Goal: Transaction & Acquisition: Book appointment/travel/reservation

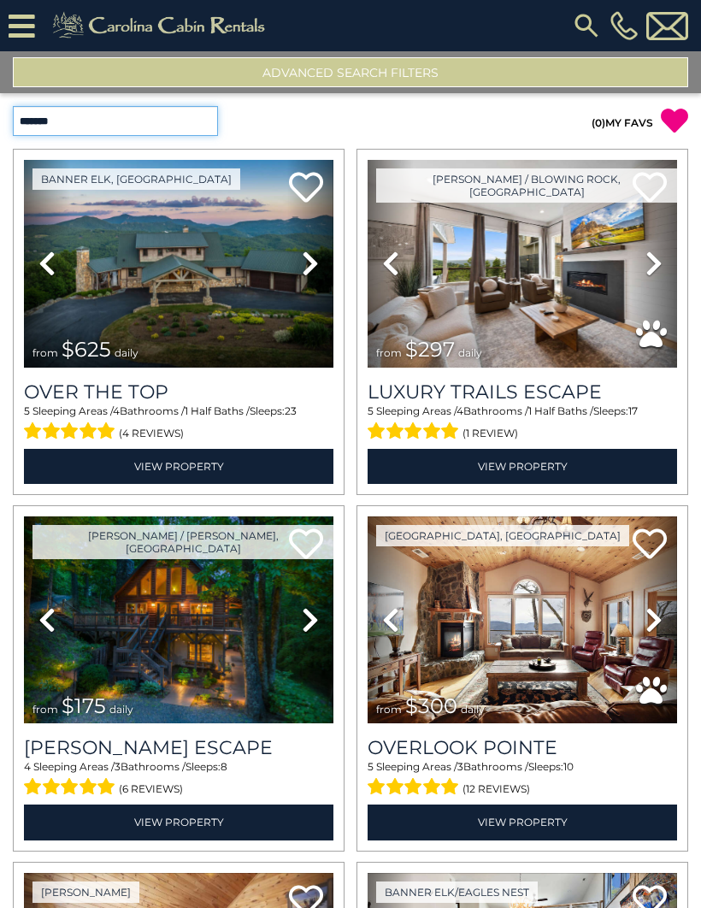
click at [215, 133] on select "**********" at bounding box center [115, 121] width 205 height 30
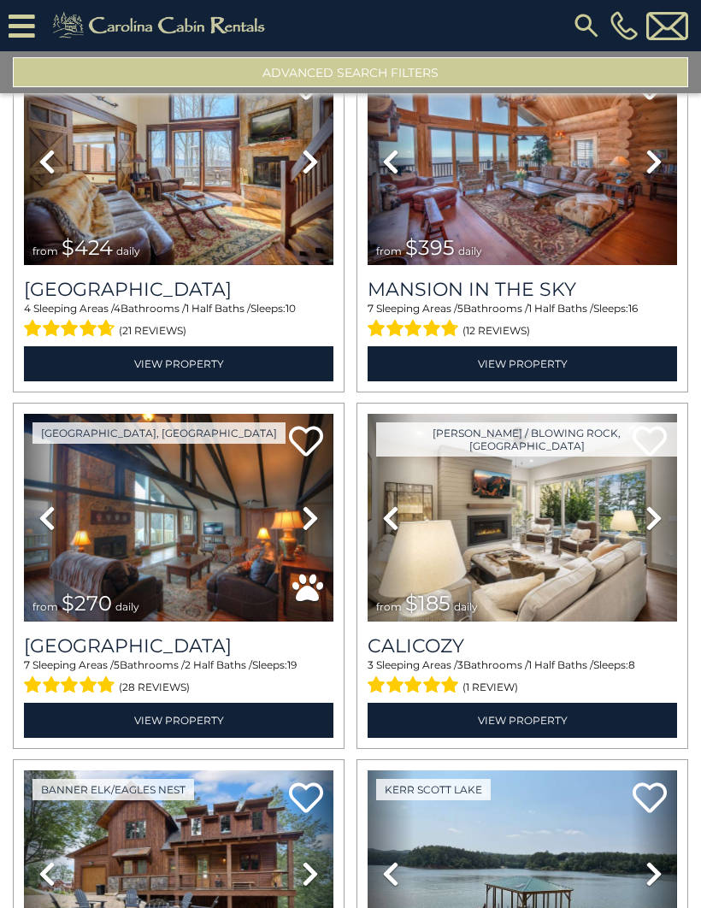
scroll to position [1182, 0]
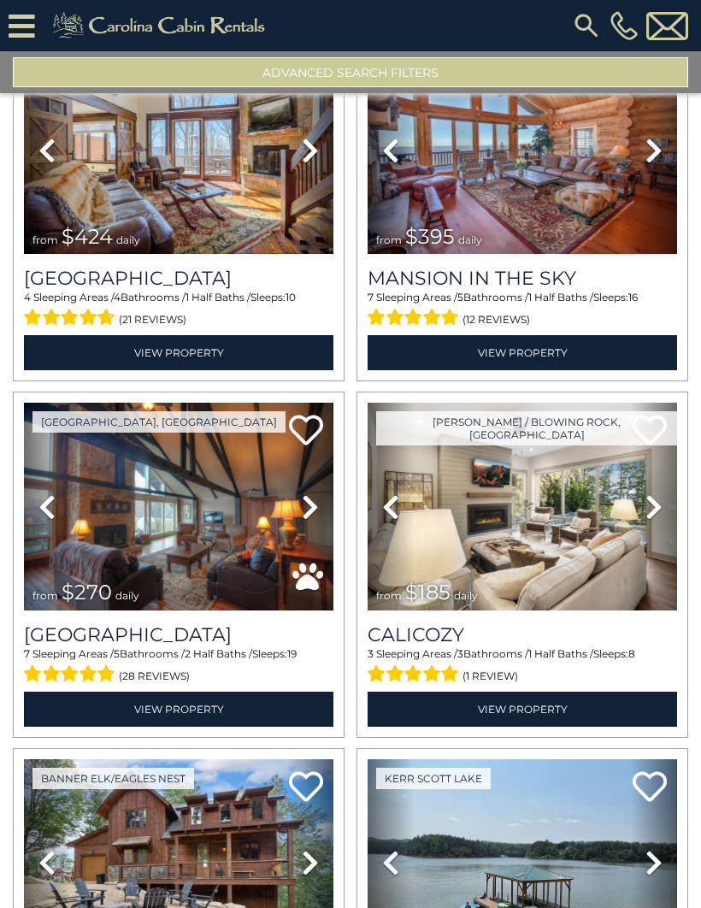
click at [535, 520] on img at bounding box center [522, 507] width 309 height 208
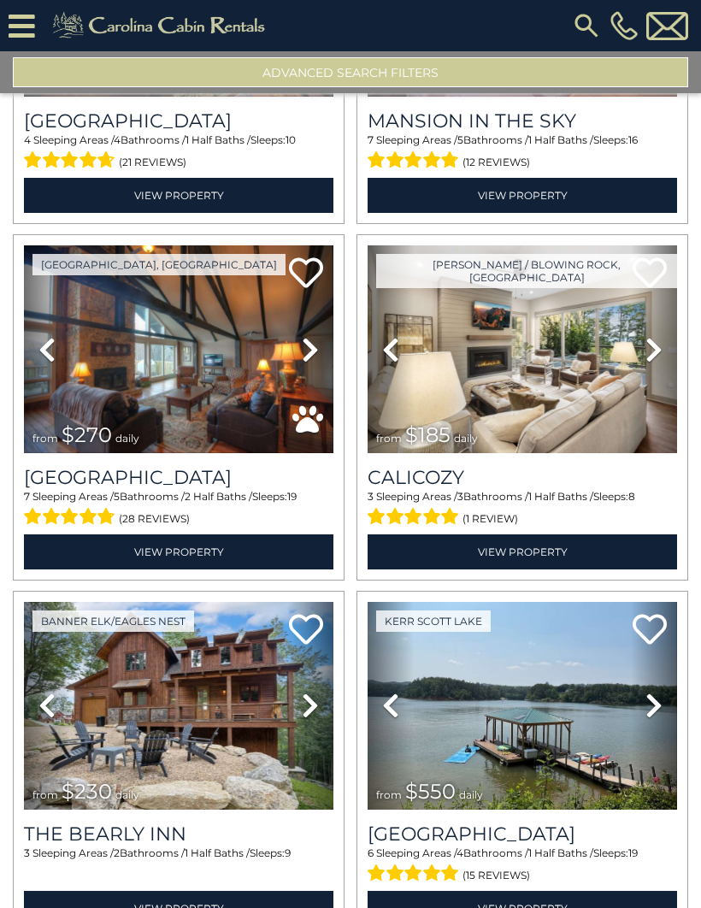
scroll to position [1339, 0]
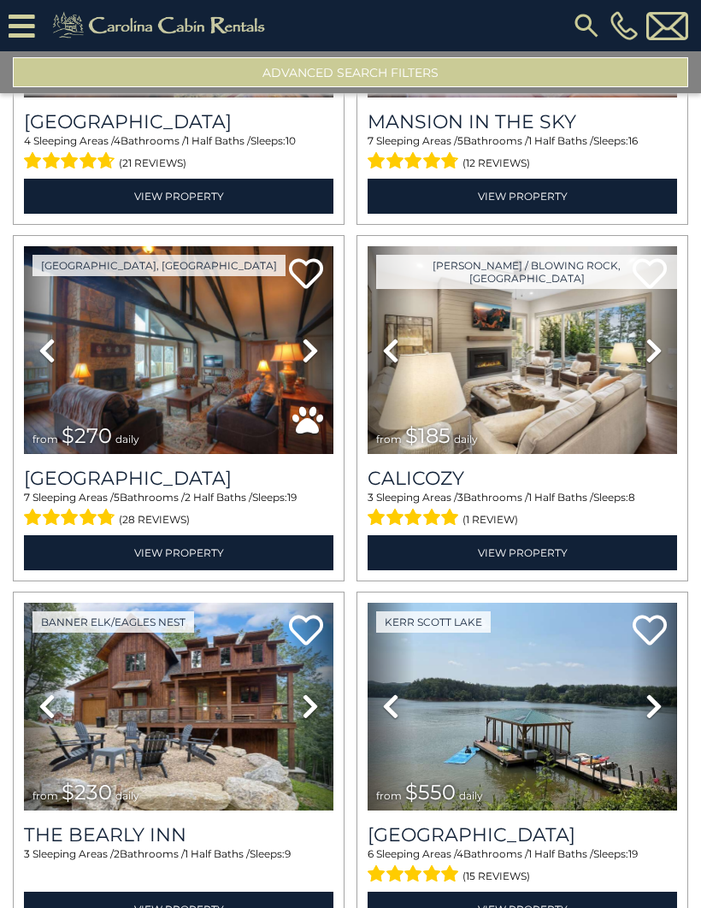
click at [556, 349] on img at bounding box center [522, 350] width 309 height 208
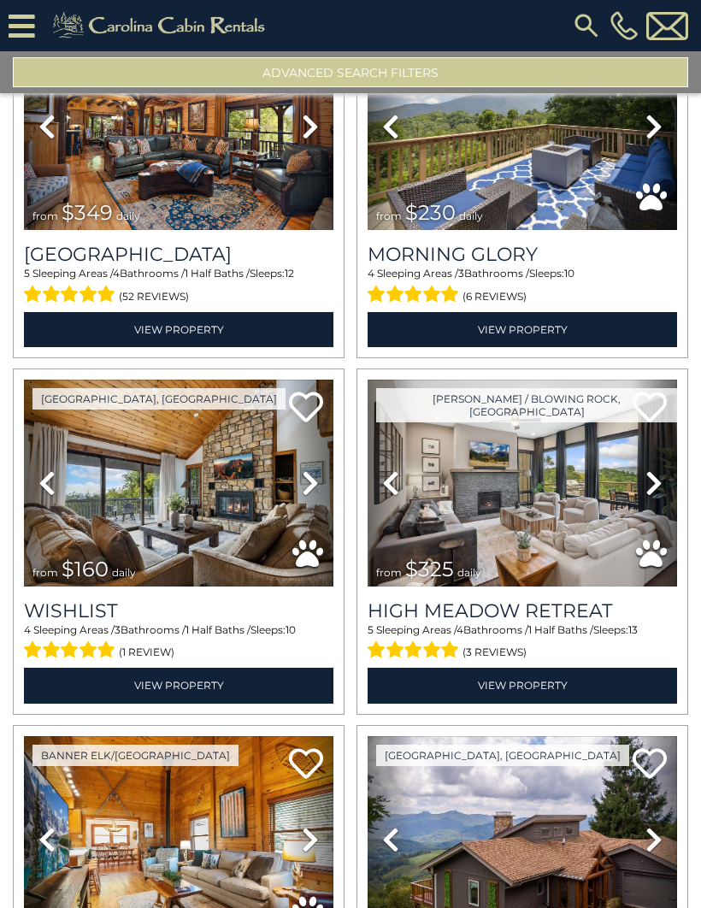
scroll to position [2272, 0]
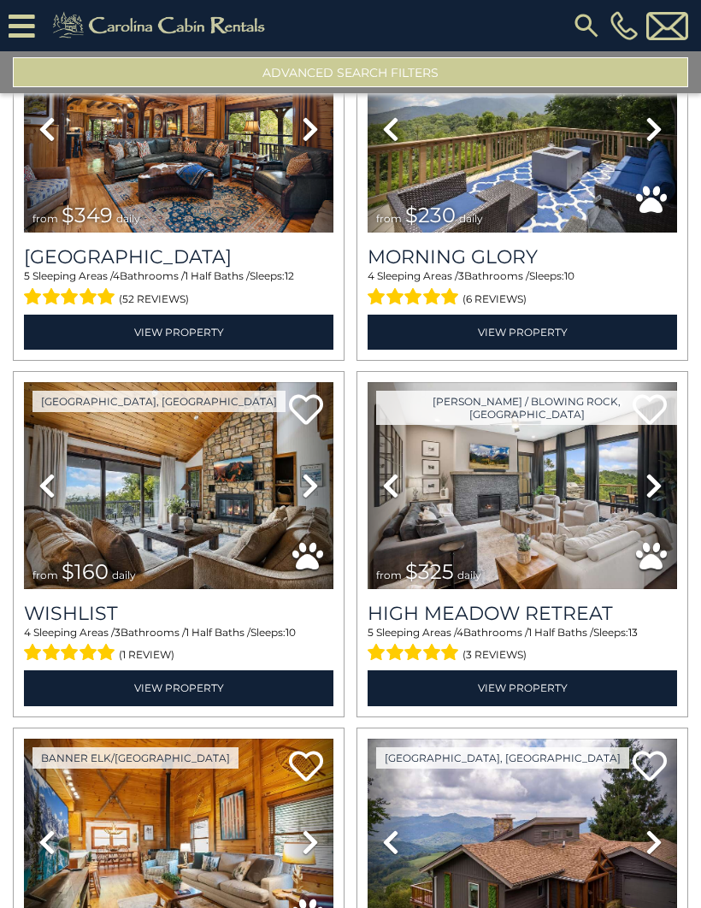
click at [541, 477] on img at bounding box center [522, 486] width 309 height 208
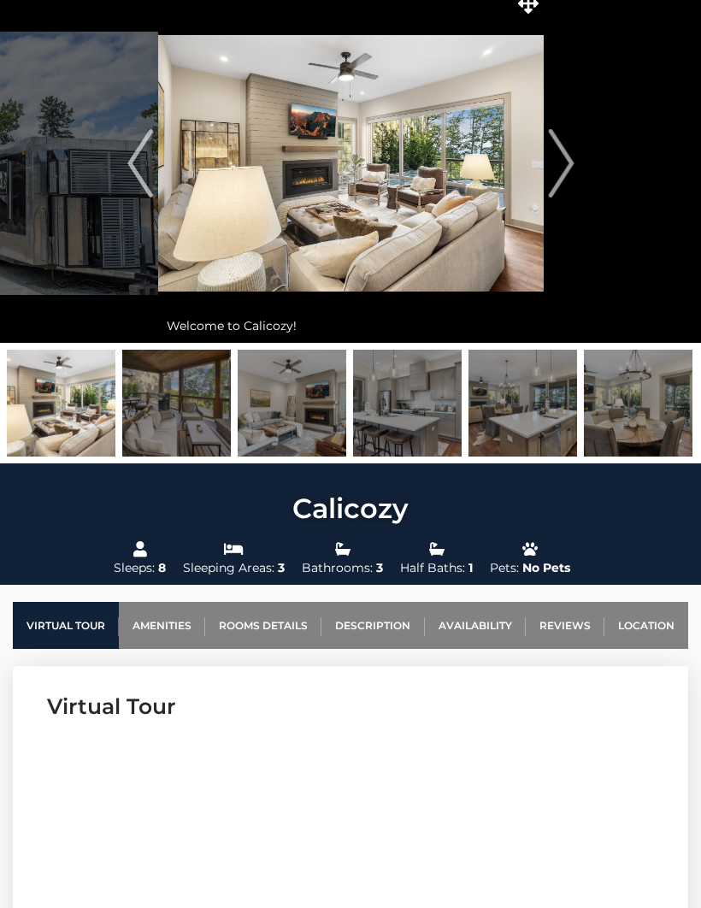
scroll to position [123, 0]
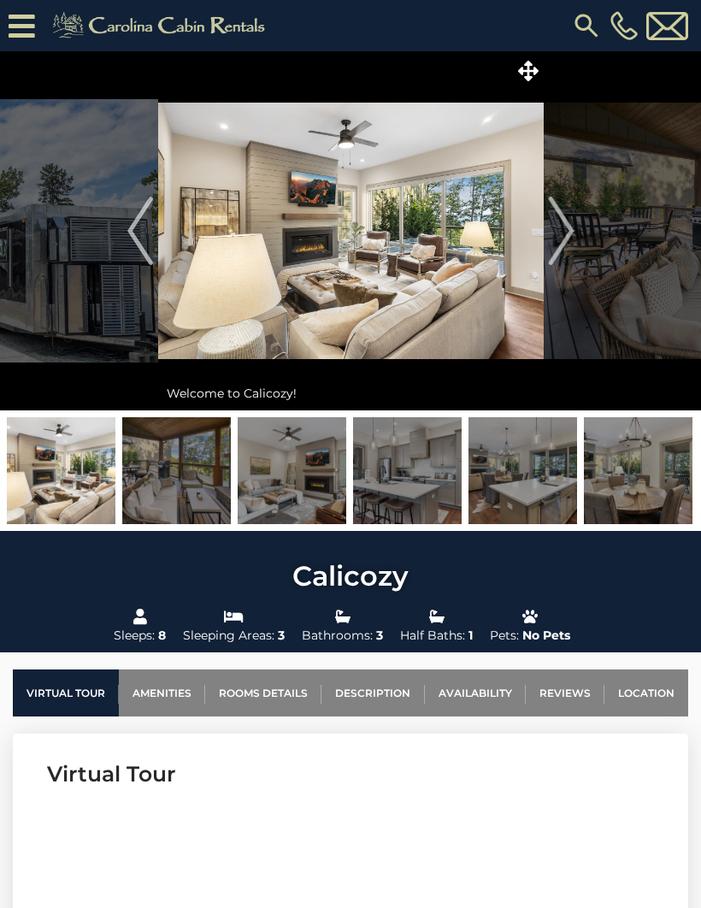
click at [568, 266] on button "Next" at bounding box center [561, 230] width 35 height 359
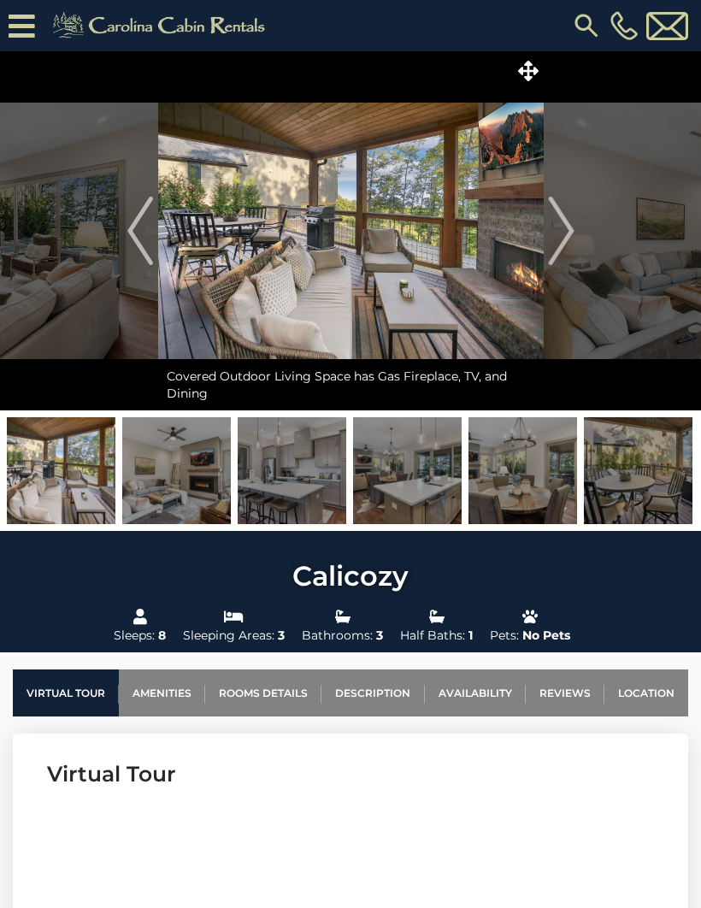
click at [564, 242] on img "Next" at bounding box center [561, 231] width 26 height 68
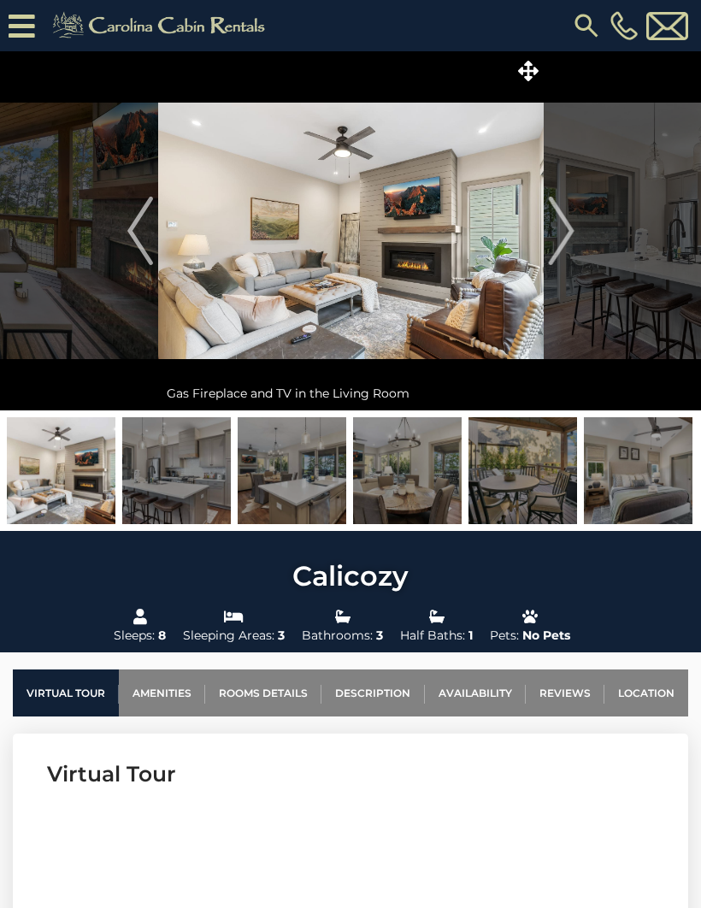
click at [568, 221] on img "Next" at bounding box center [561, 231] width 26 height 68
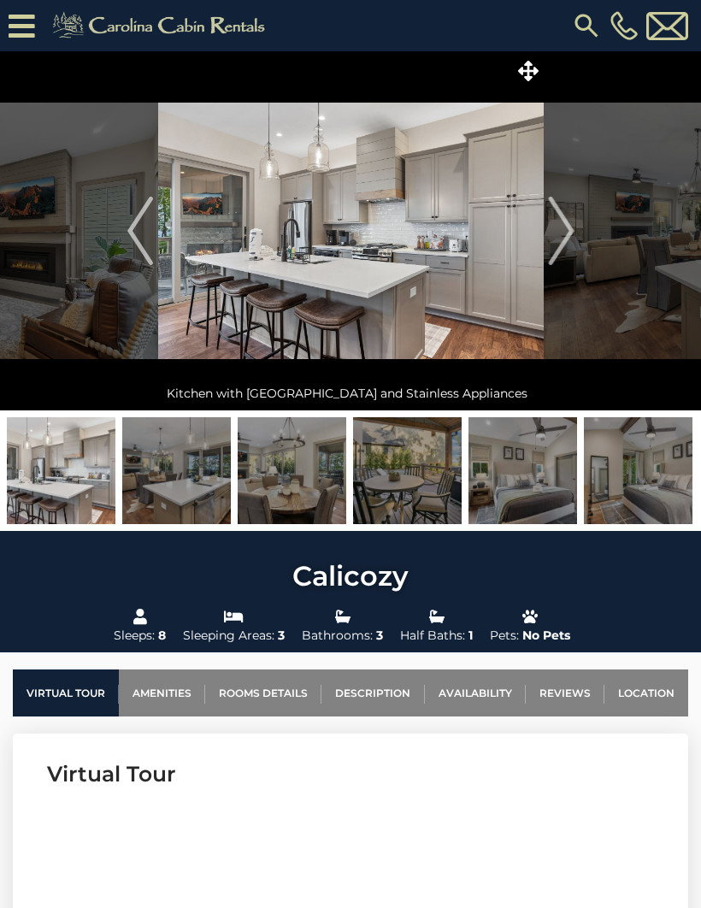
click at [574, 224] on img "Next" at bounding box center [561, 231] width 26 height 68
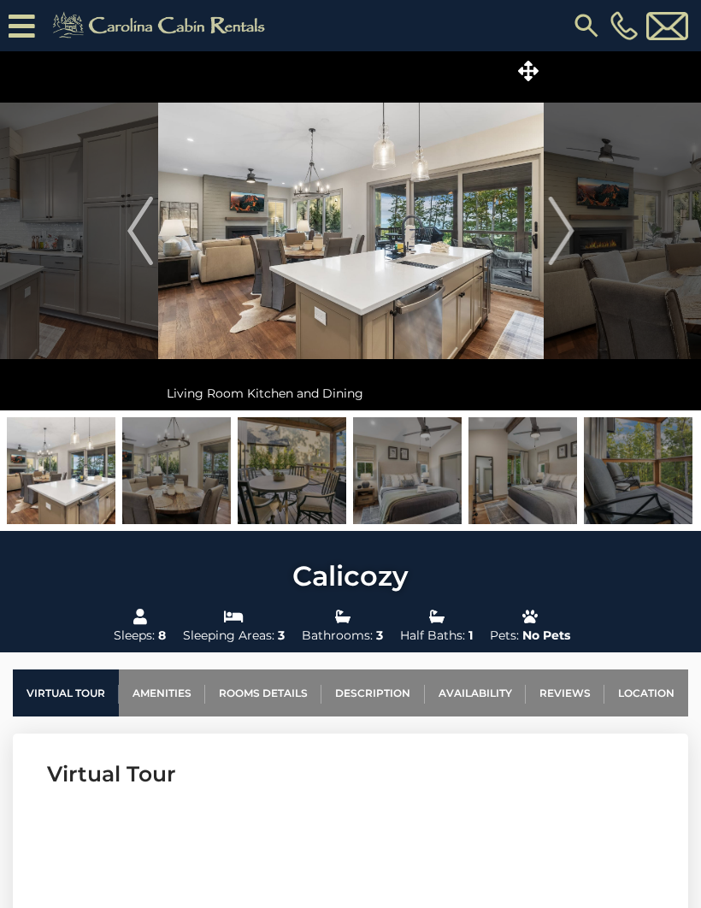
click at [575, 236] on button "Next" at bounding box center [561, 230] width 35 height 359
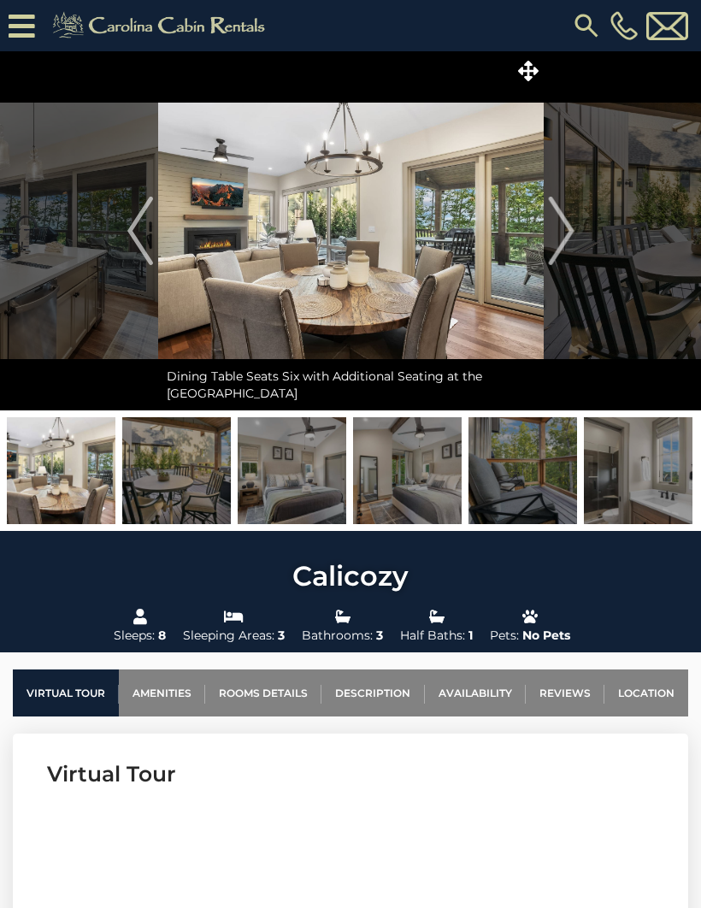
click at [578, 218] on button "Next" at bounding box center [561, 230] width 35 height 359
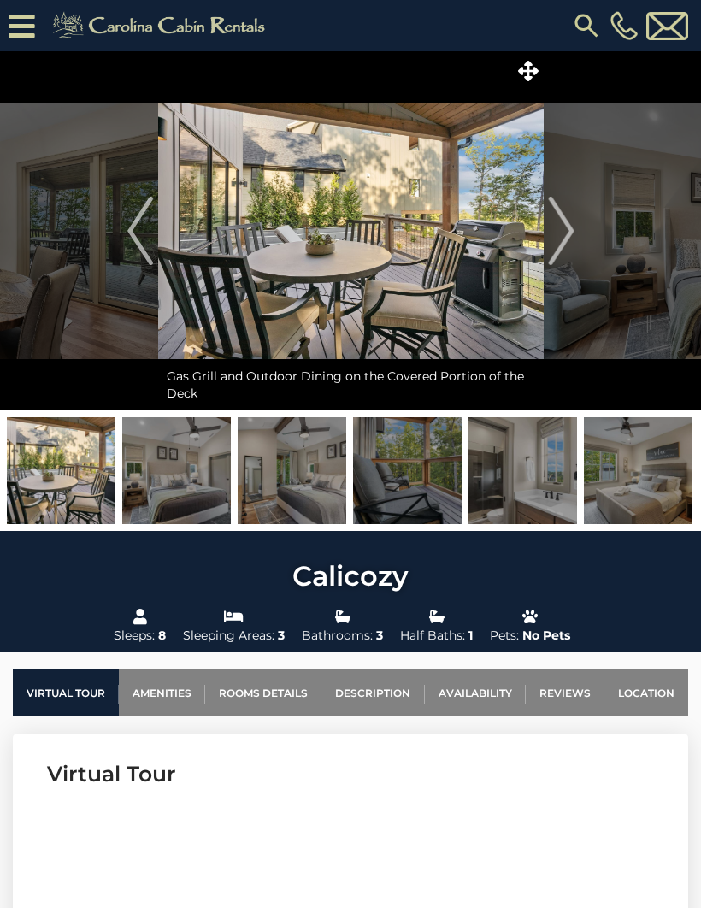
click at [571, 228] on img "Next" at bounding box center [561, 231] width 26 height 68
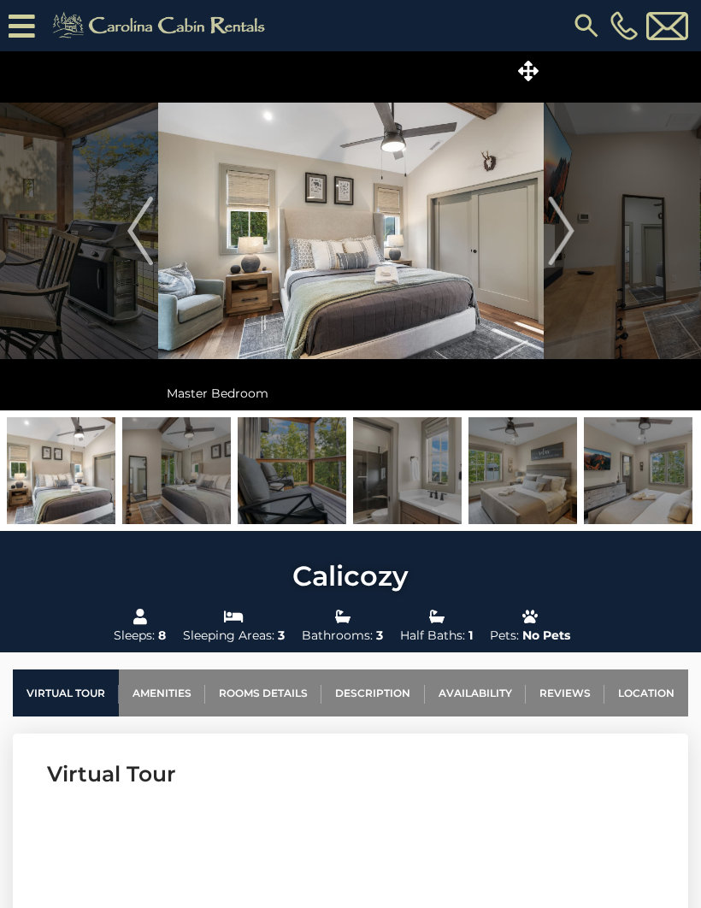
click at [575, 224] on button "Next" at bounding box center [561, 230] width 35 height 359
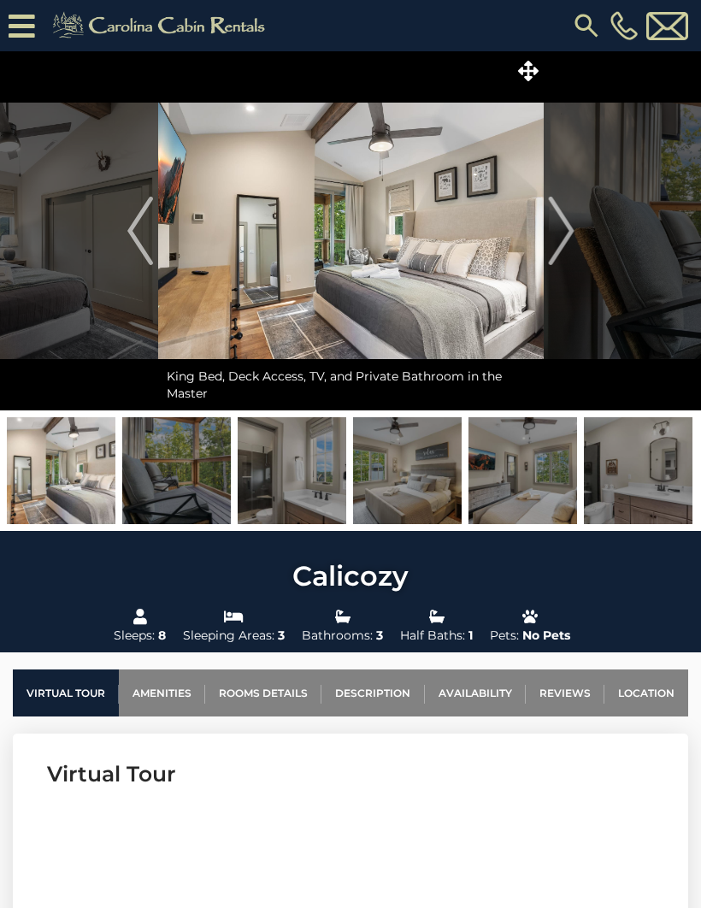
click at [572, 233] on img "Next" at bounding box center [561, 231] width 26 height 68
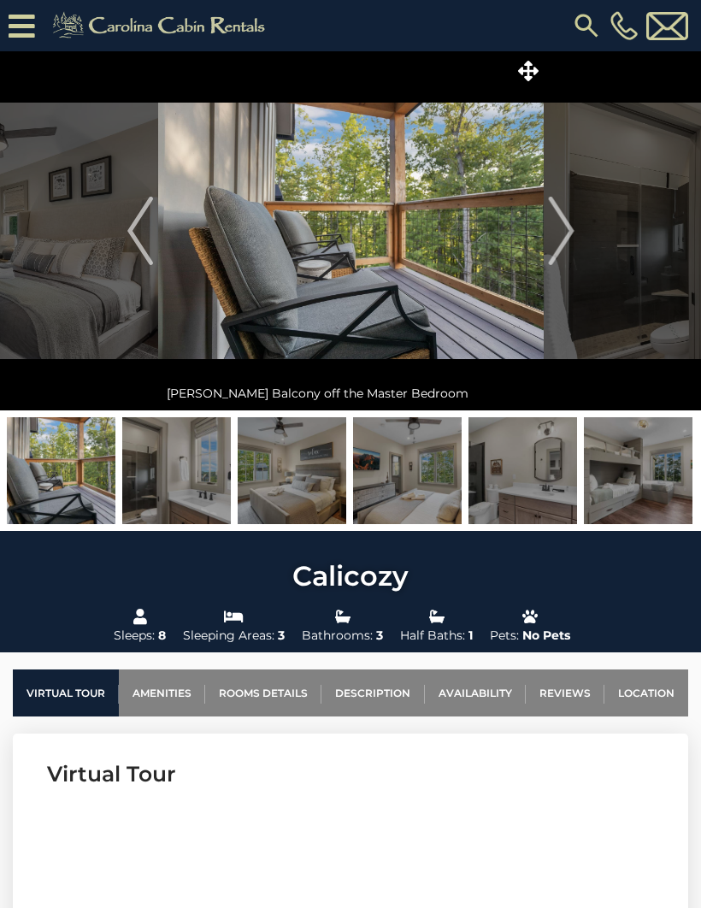
click at [572, 229] on img "Next" at bounding box center [561, 231] width 26 height 68
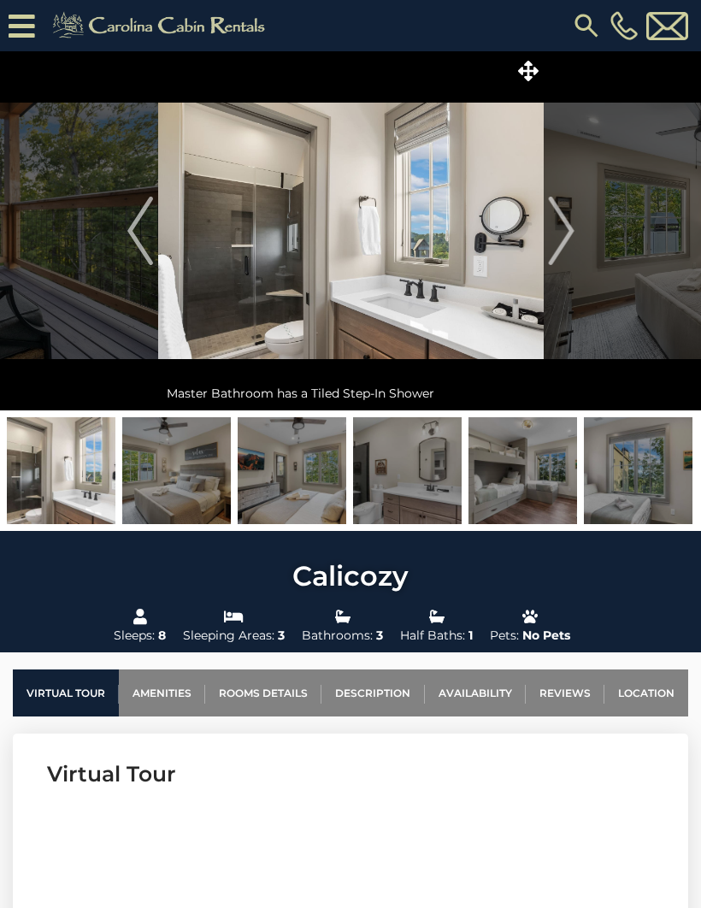
click at [575, 231] on button "Next" at bounding box center [561, 230] width 35 height 359
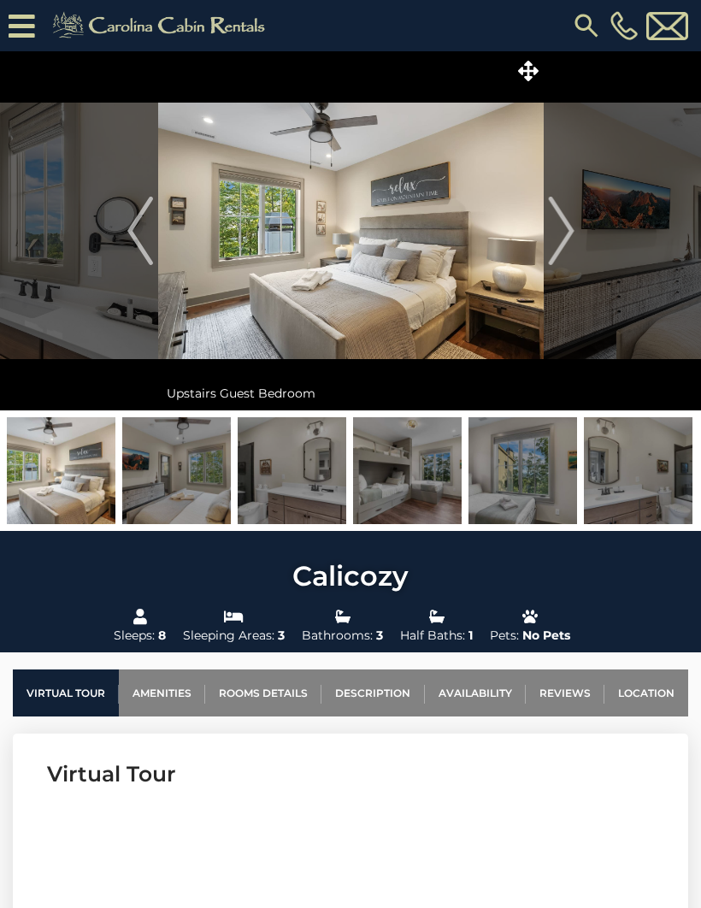
click at [574, 228] on img "Next" at bounding box center [561, 231] width 26 height 68
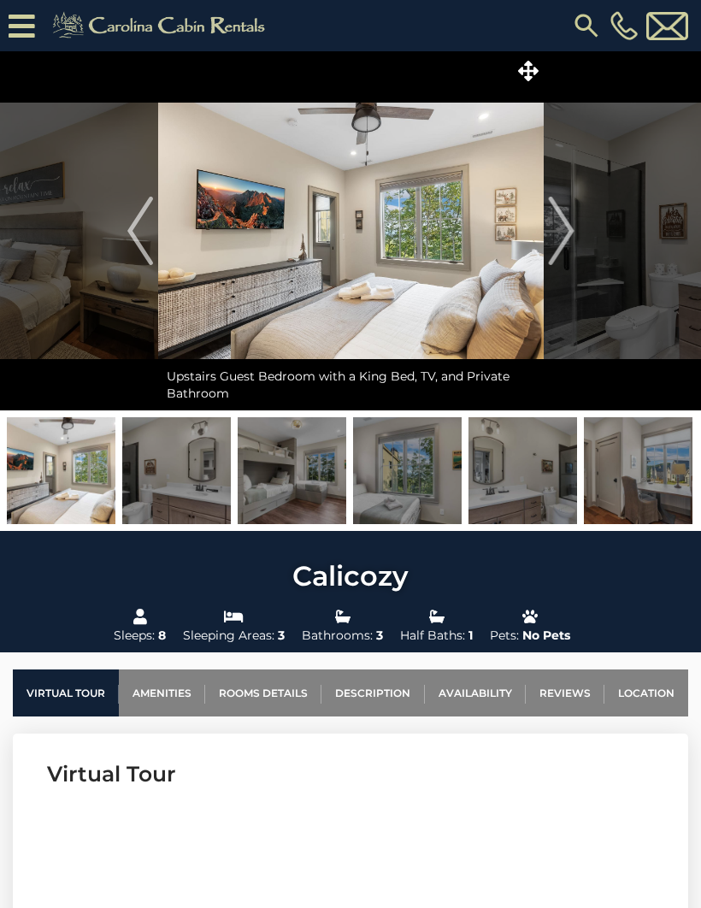
click at [568, 241] on img "Next" at bounding box center [561, 231] width 26 height 68
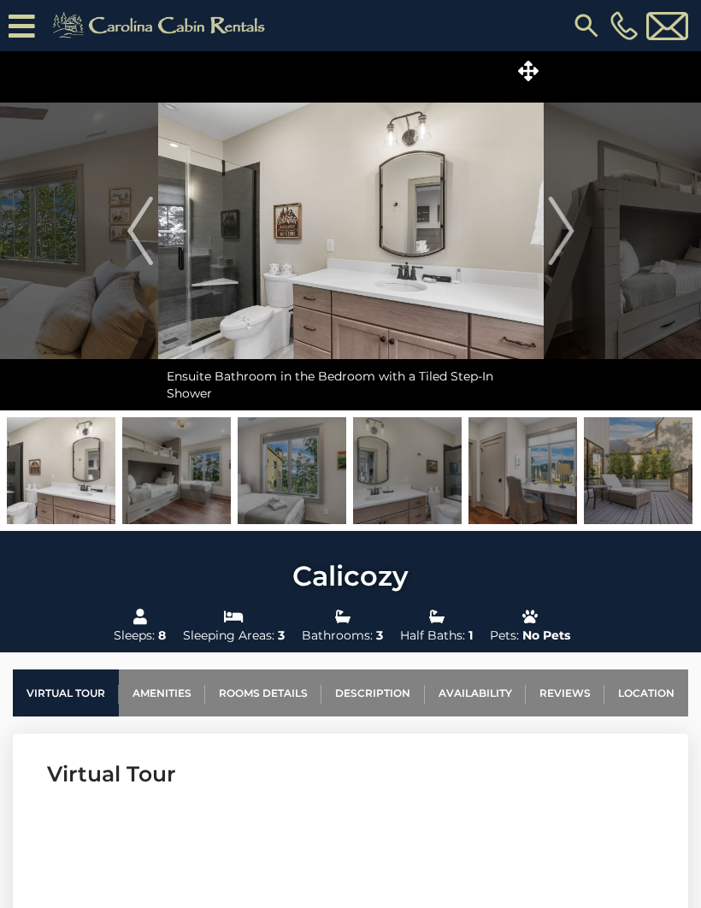
click at [568, 224] on img "Next" at bounding box center [561, 231] width 26 height 68
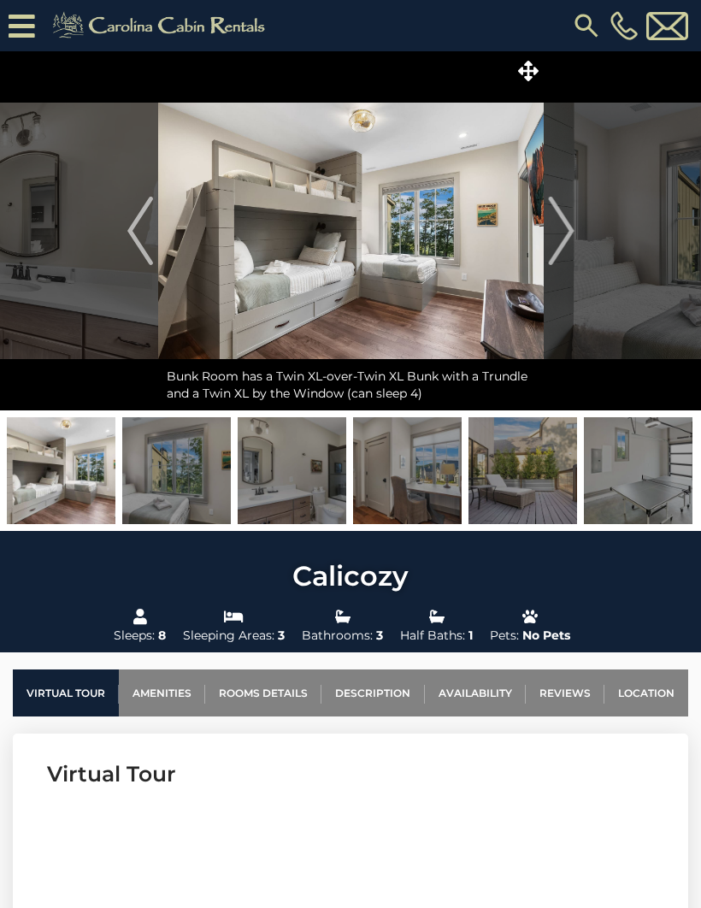
click at [568, 226] on img "Next" at bounding box center [561, 231] width 26 height 68
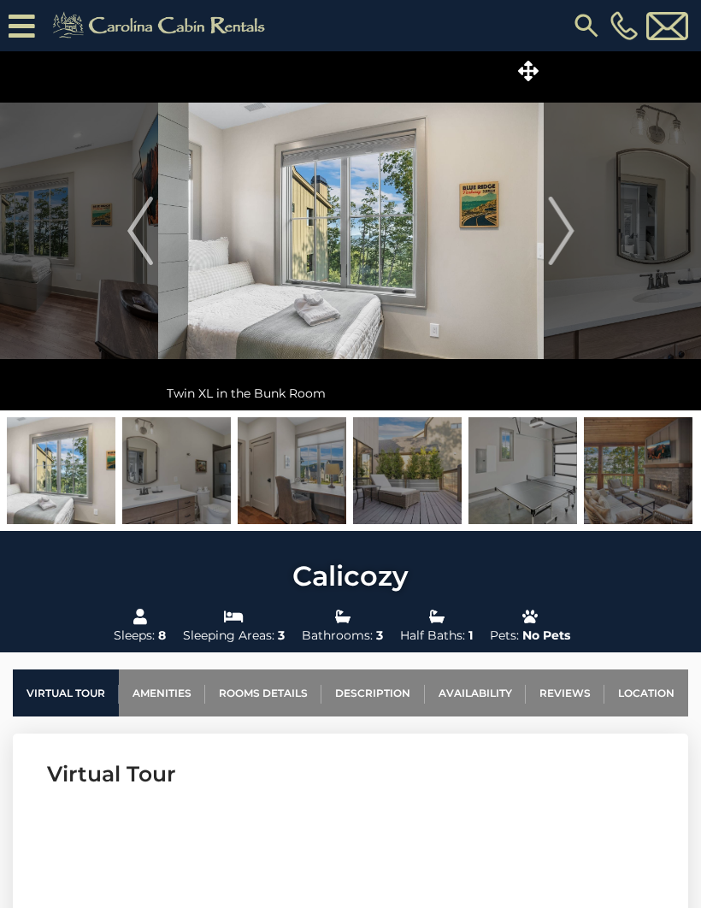
click at [573, 233] on img "Next" at bounding box center [561, 231] width 26 height 68
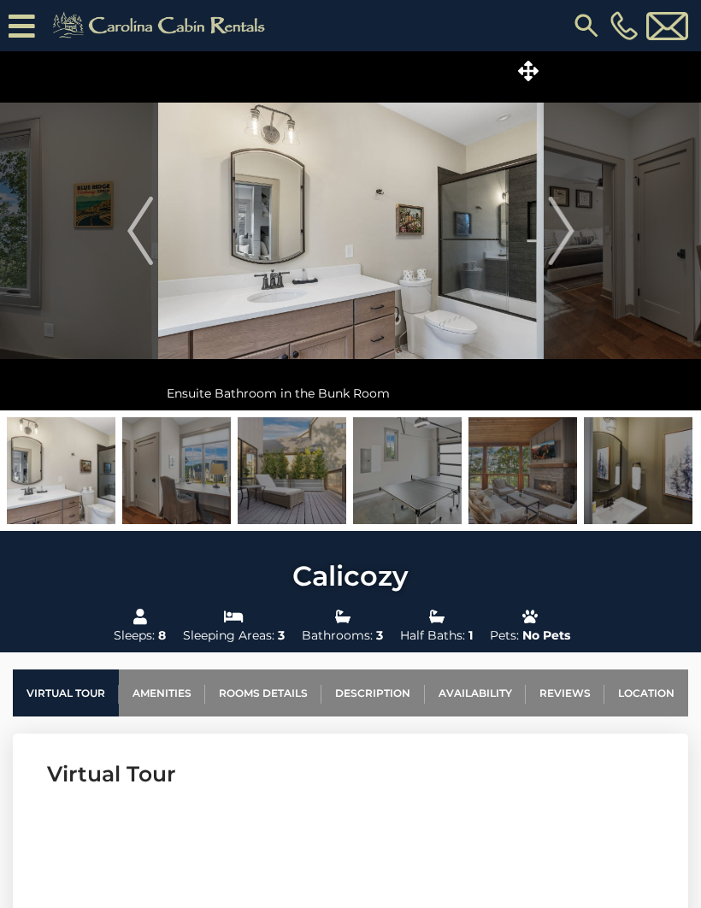
click at [578, 237] on button "Next" at bounding box center [561, 230] width 35 height 359
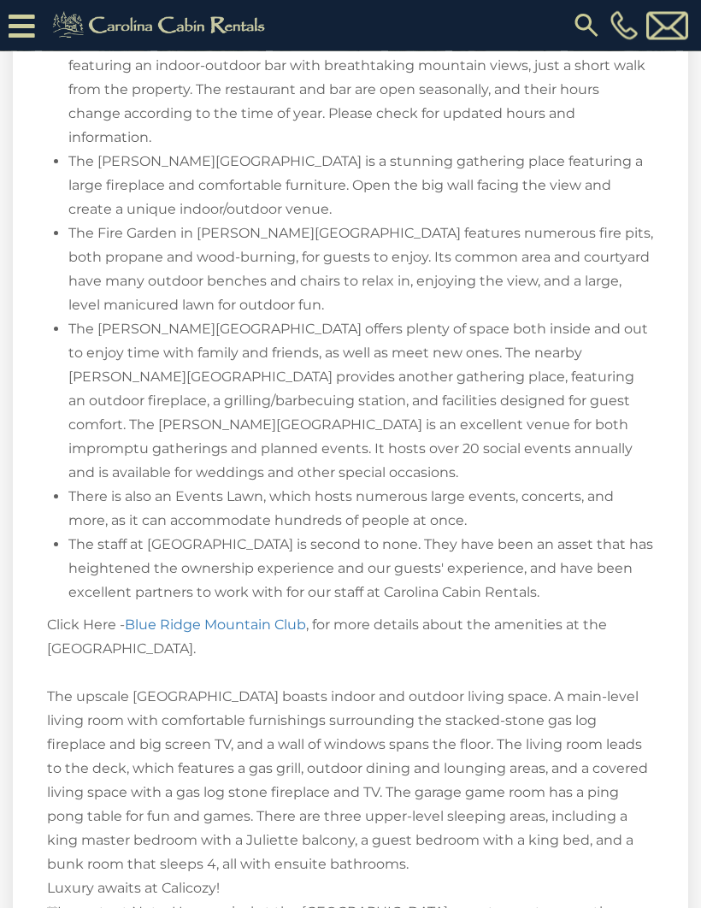
scroll to position [2866, 0]
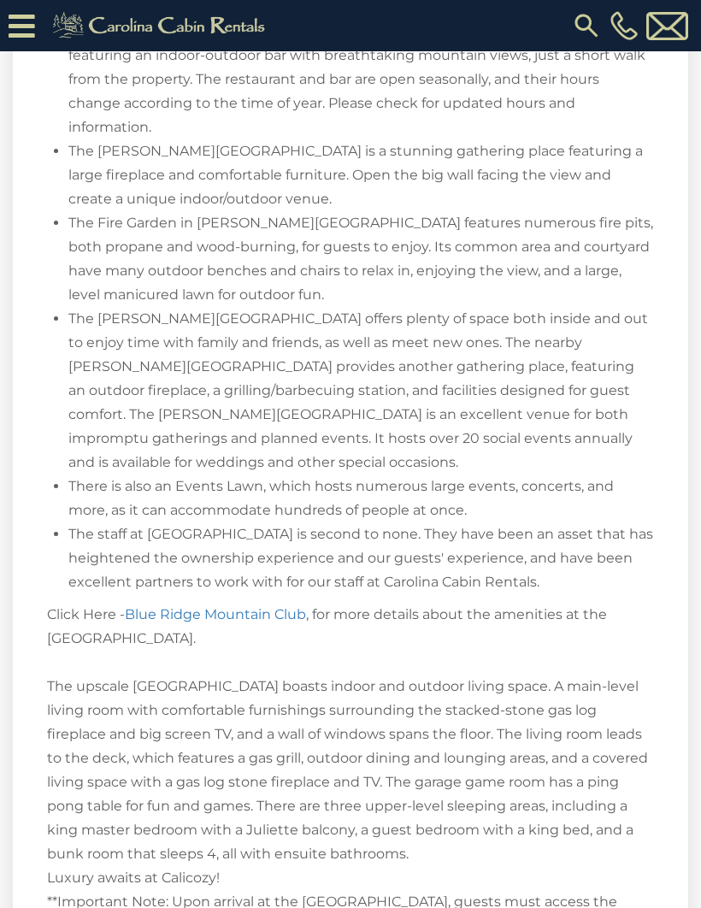
click at [513, 749] on span "Click Here - Blue Ridge Mountain Club , for more details about the amenities at…" at bounding box center [347, 913] width 601 height 615
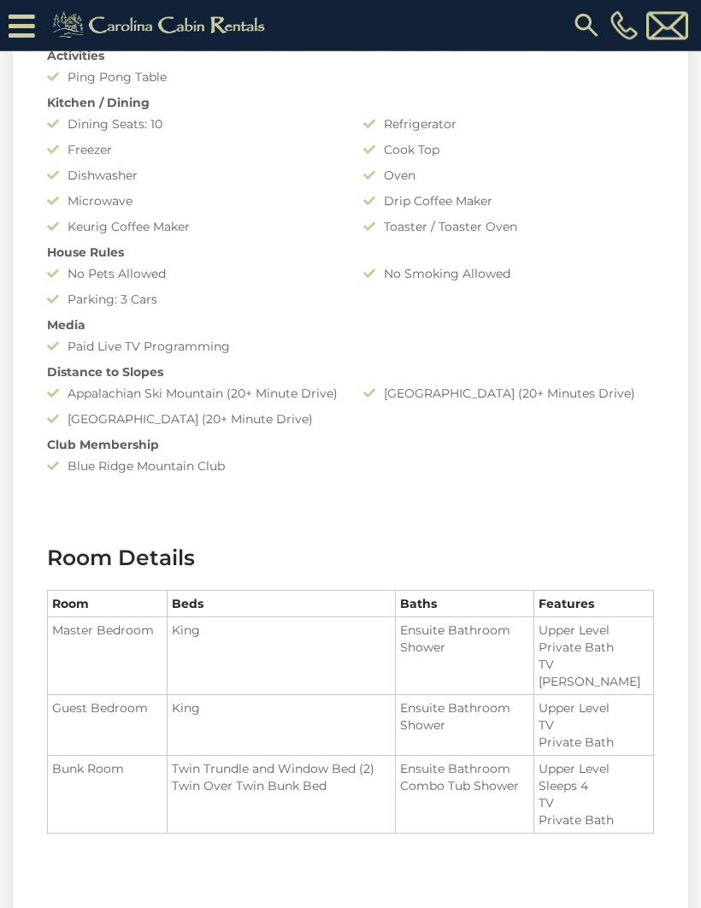
scroll to position [1405, 0]
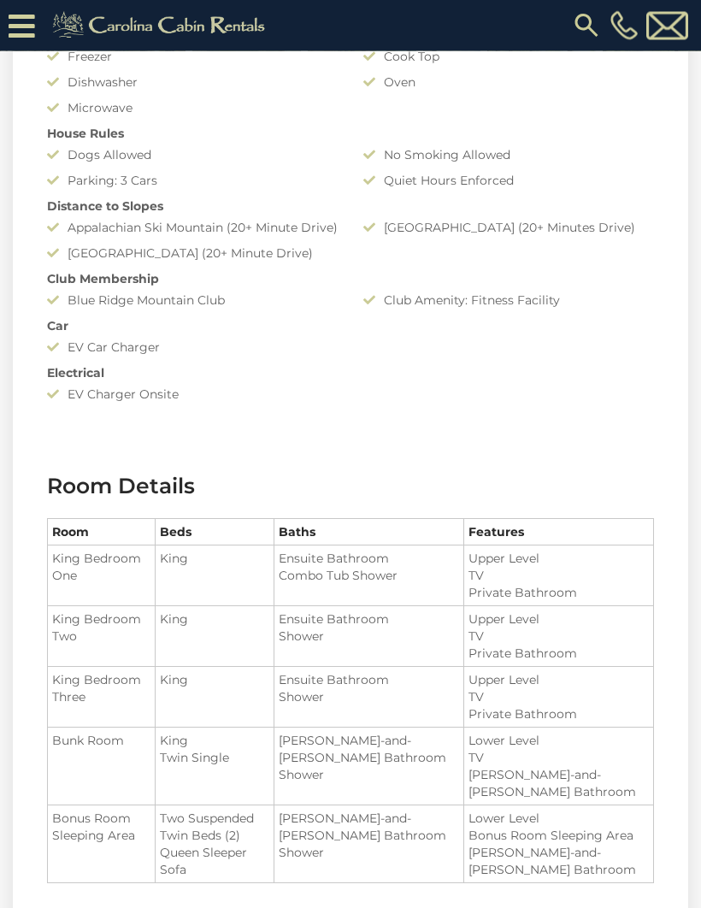
scroll to position [1690, 0]
click at [621, 809] on li "Lower Level" at bounding box center [558, 817] width 180 height 17
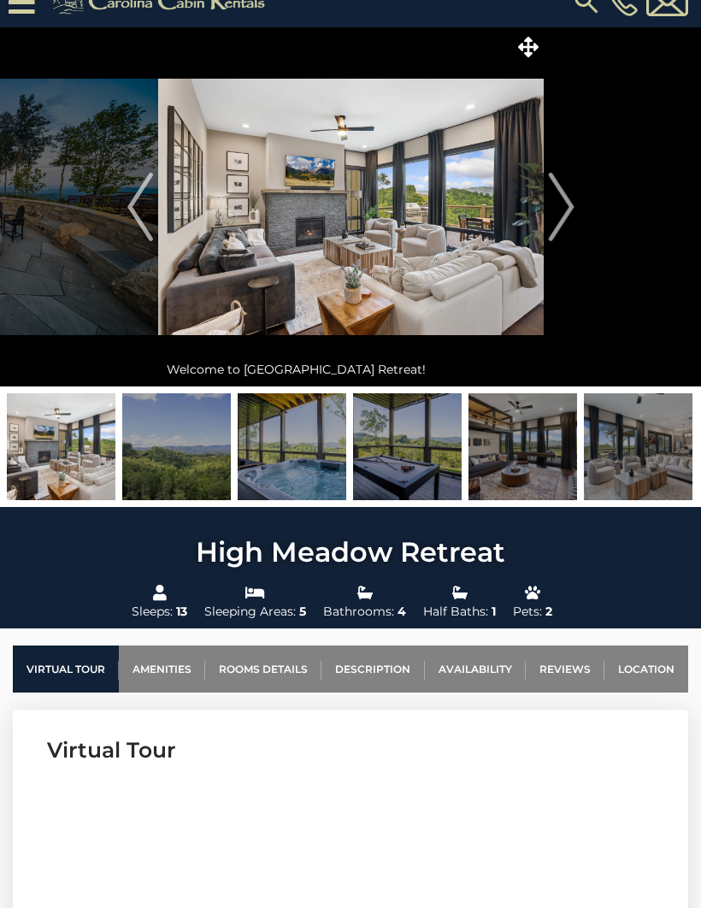
scroll to position [0, 0]
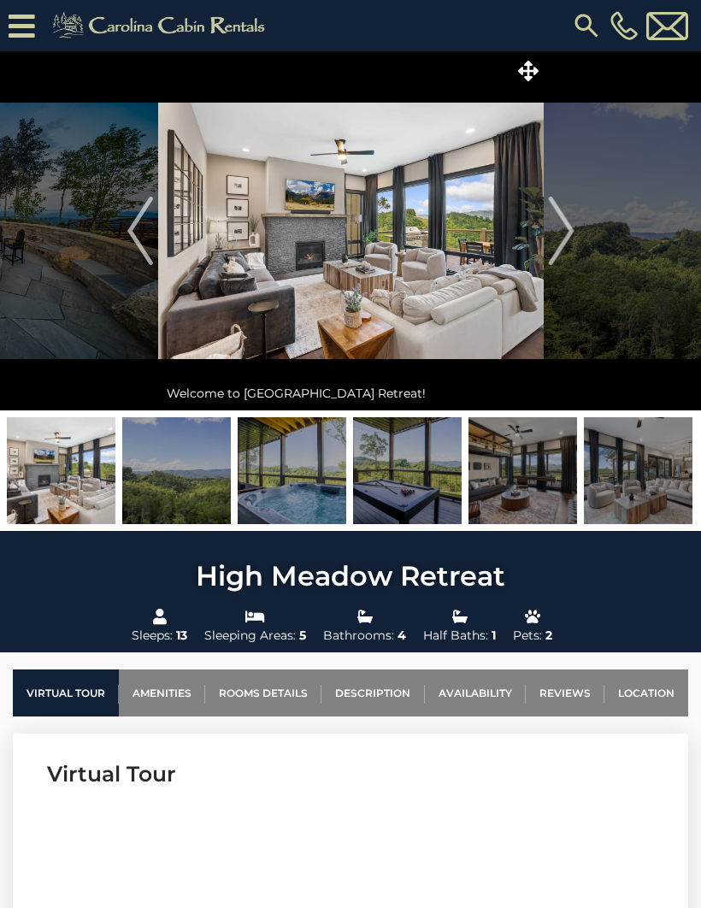
click at [566, 248] on img "Next" at bounding box center [561, 231] width 26 height 68
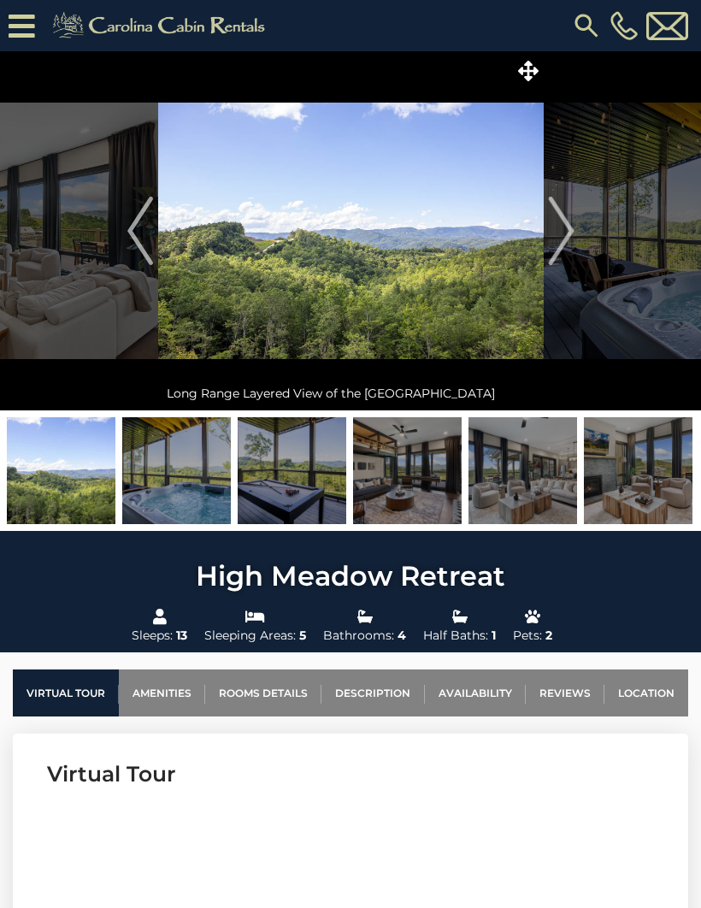
click at [572, 232] on img "Next" at bounding box center [561, 231] width 26 height 68
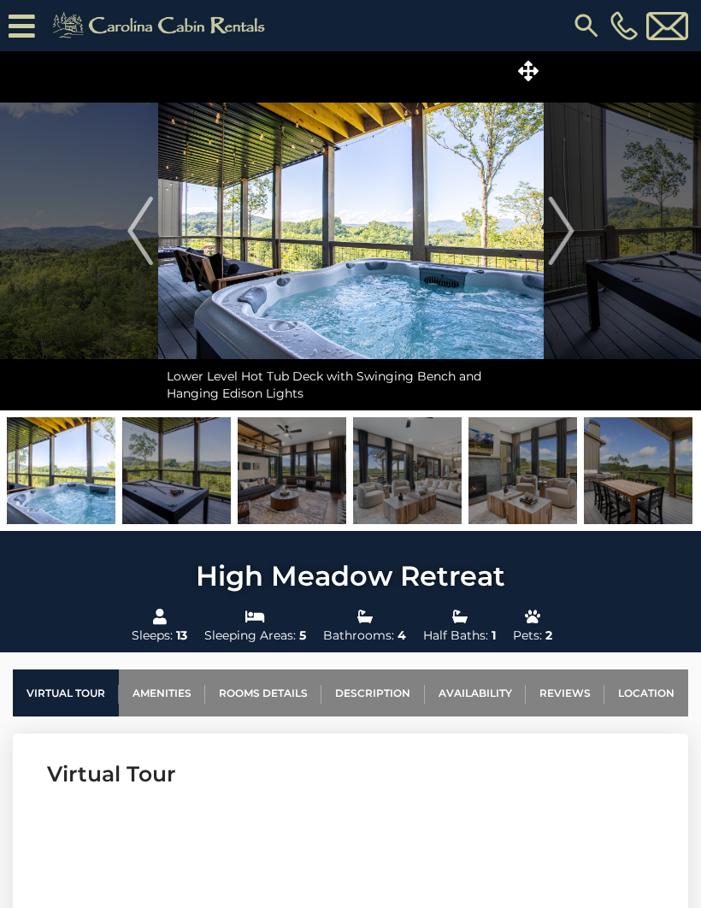
click at [573, 240] on img "Next" at bounding box center [561, 231] width 26 height 68
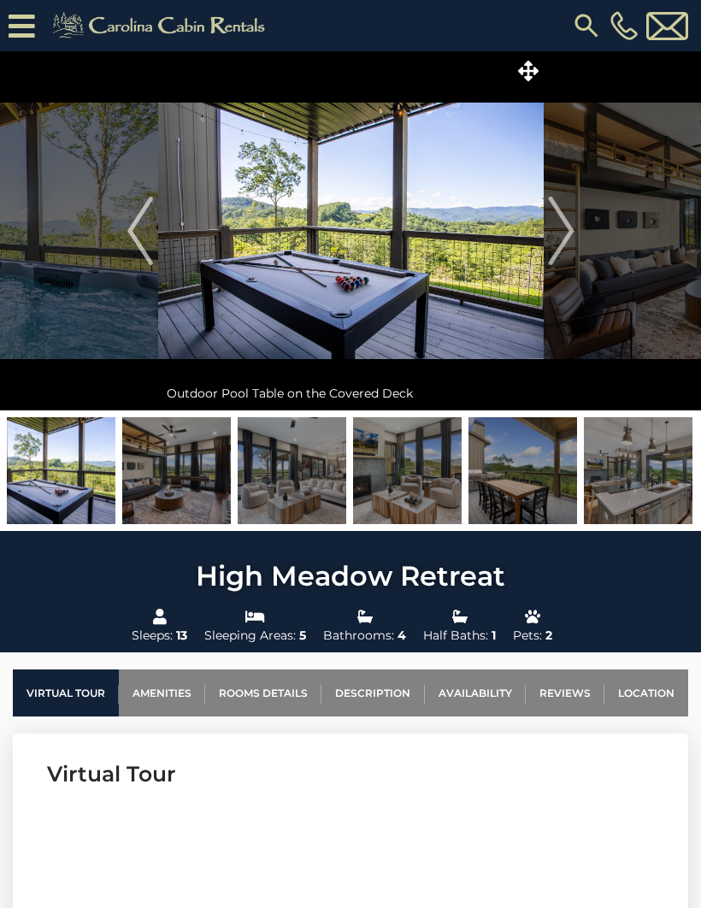
click at [574, 226] on img "Next" at bounding box center [561, 231] width 26 height 68
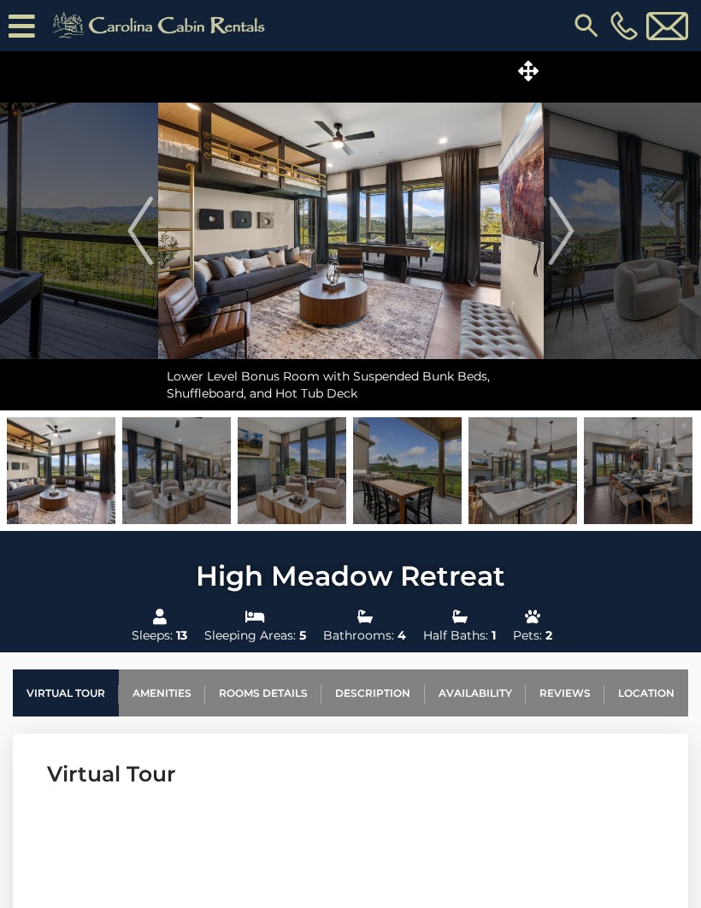
click at [573, 230] on img "Next" at bounding box center [561, 231] width 26 height 68
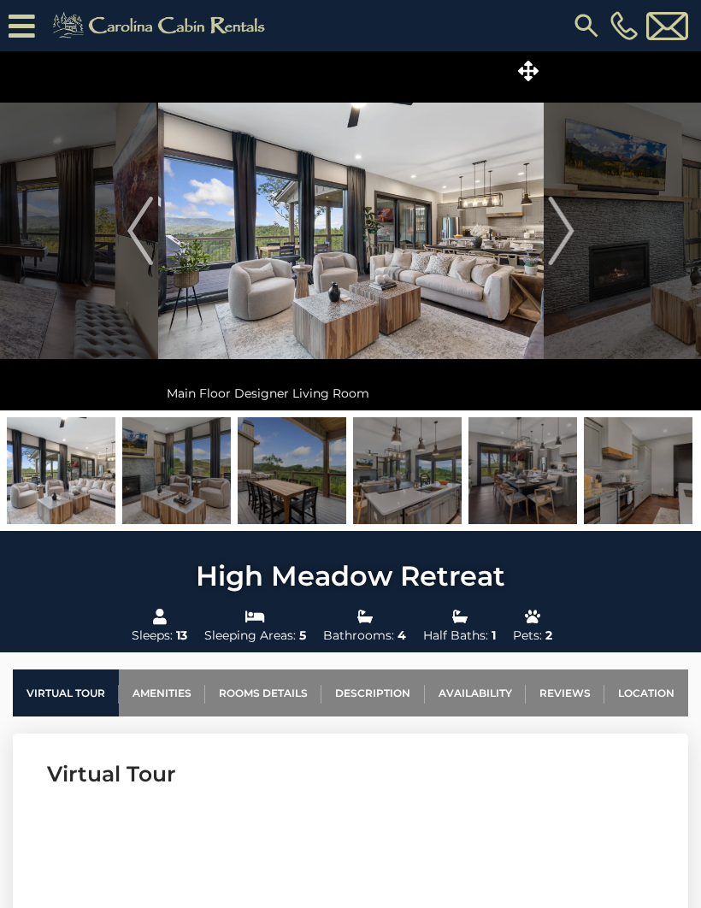
click at [565, 227] on img "Next" at bounding box center [561, 231] width 26 height 68
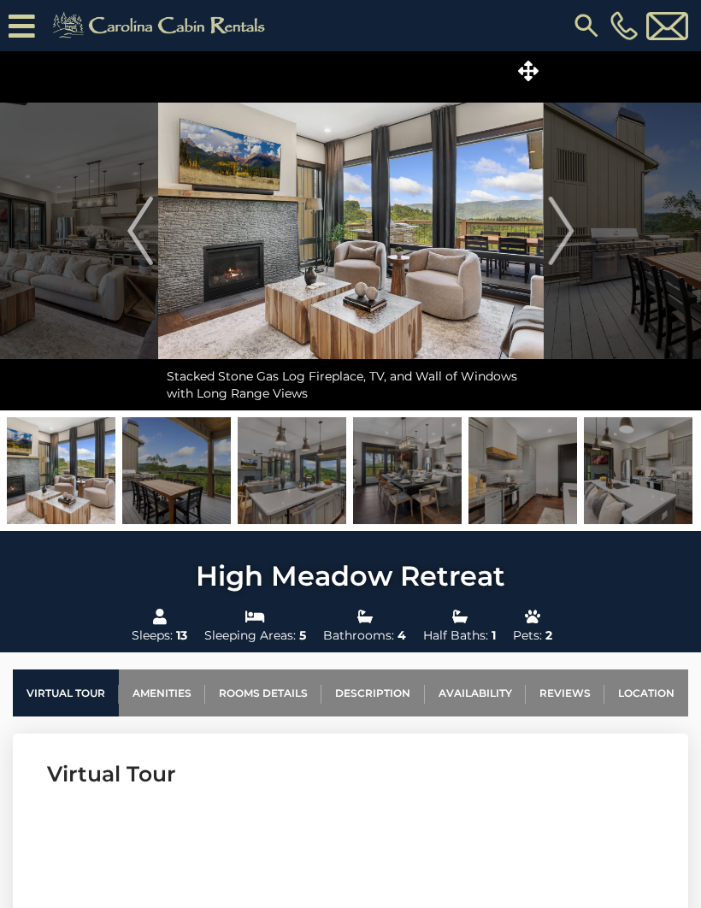
click at [573, 231] on img "Next" at bounding box center [561, 231] width 26 height 68
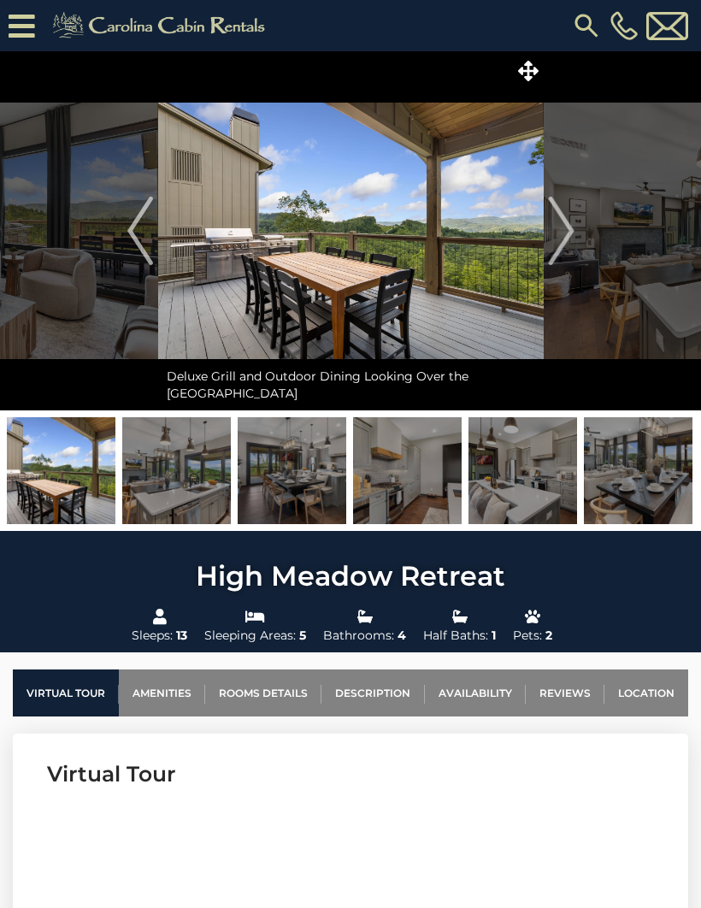
click at [568, 238] on img "Next" at bounding box center [561, 231] width 26 height 68
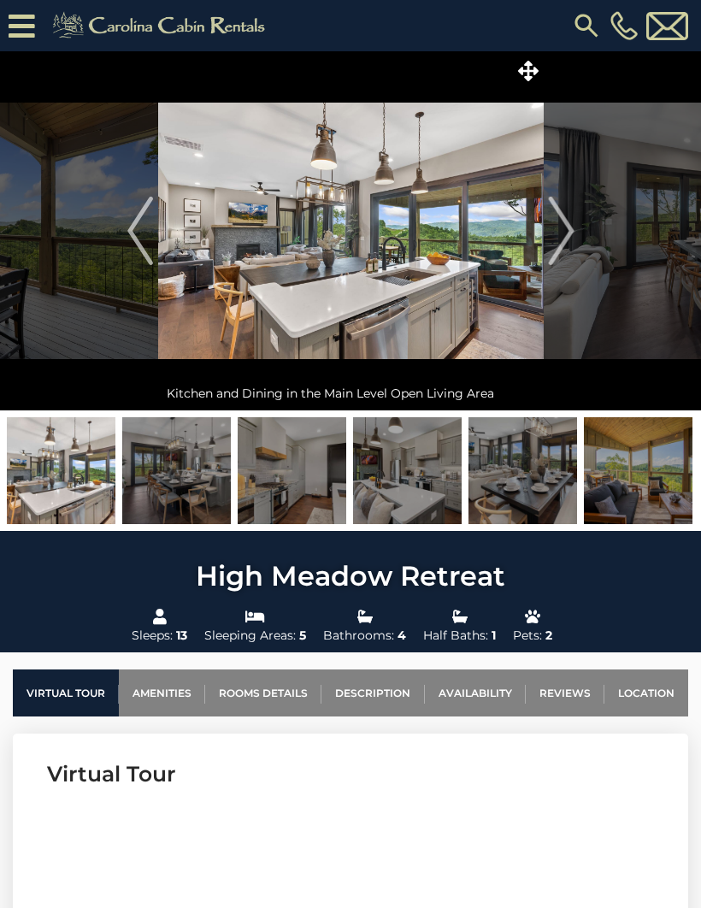
click at [572, 234] on img "Next" at bounding box center [561, 231] width 26 height 68
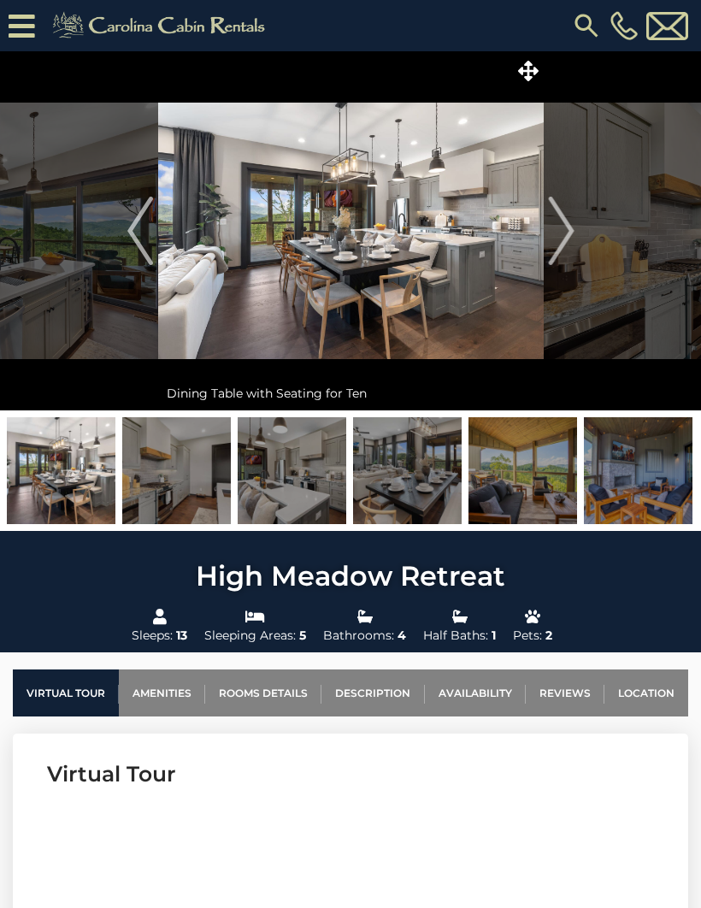
click at [578, 226] on button "Next" at bounding box center [561, 230] width 35 height 359
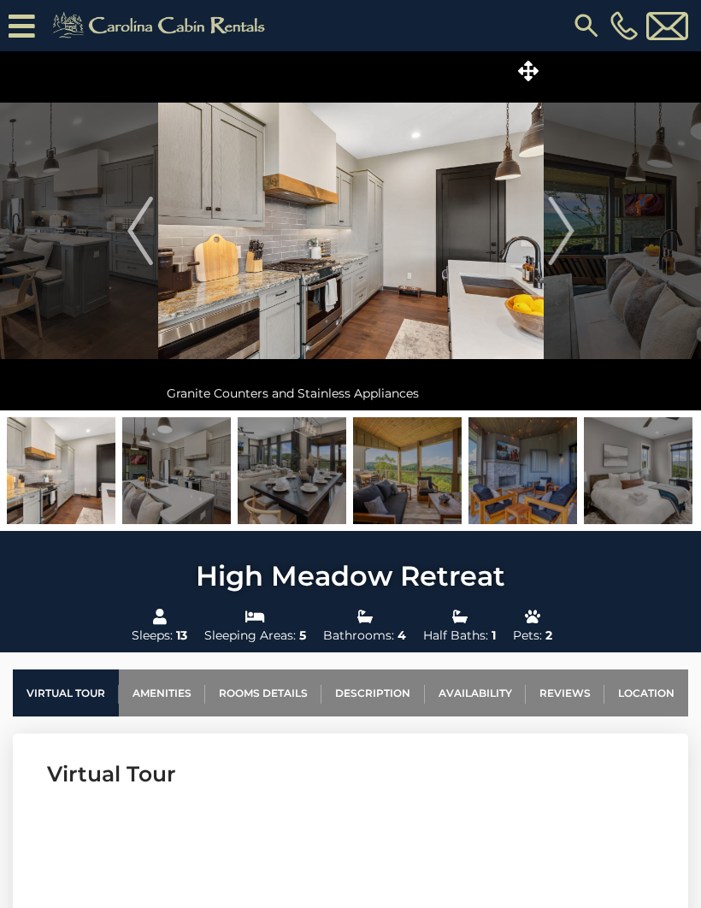
click at [574, 234] on button "Next" at bounding box center [561, 230] width 35 height 359
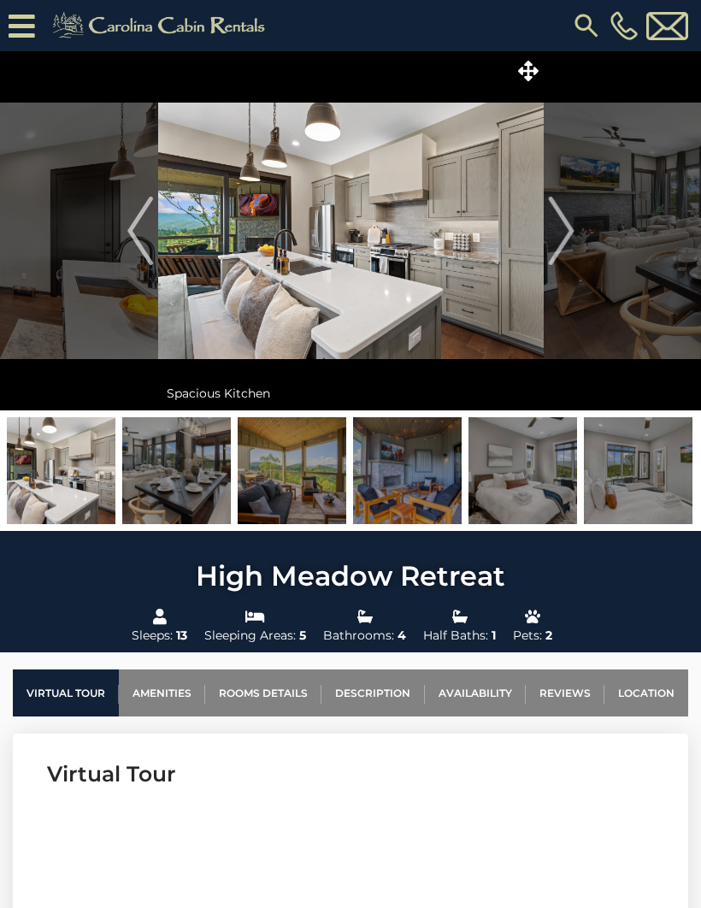
click at [568, 224] on img "Next" at bounding box center [561, 231] width 26 height 68
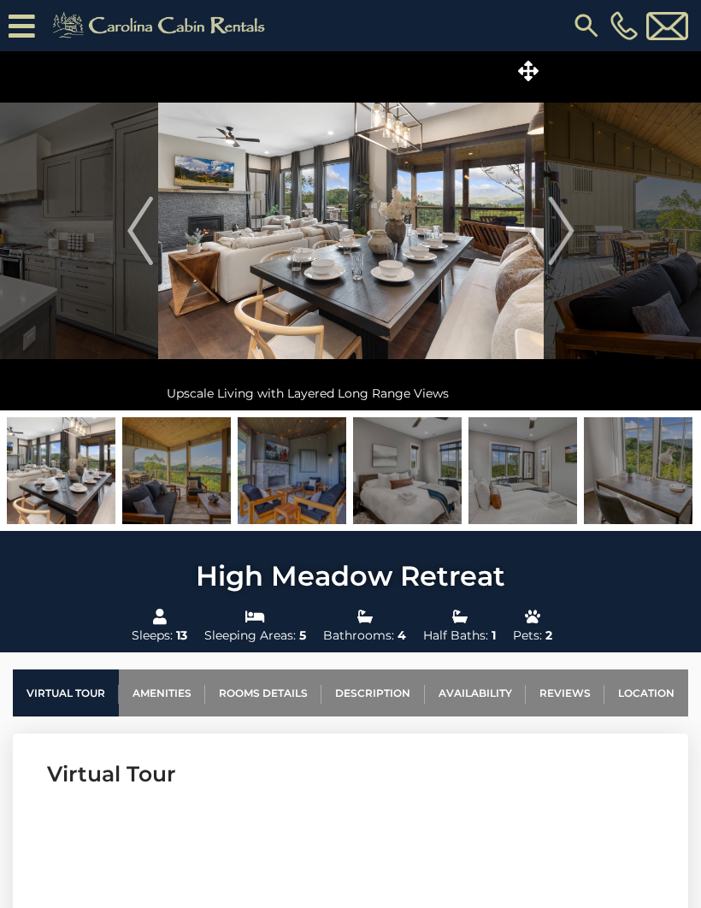
click at [565, 234] on img "Next" at bounding box center [561, 231] width 26 height 68
